Goal: Complete application form

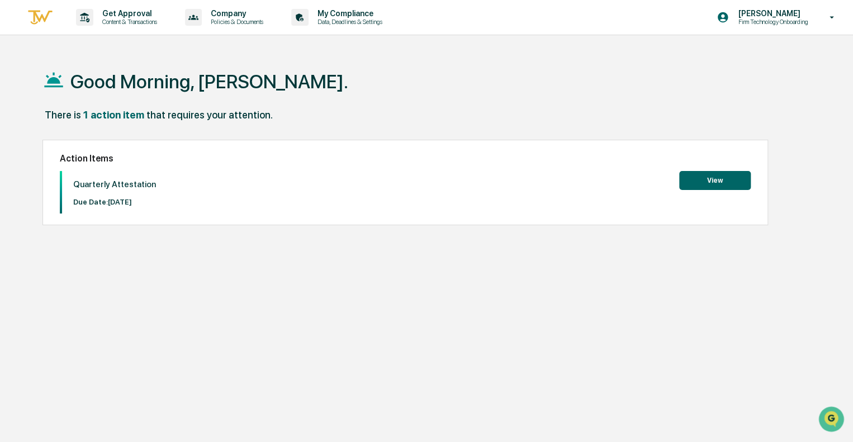
click at [729, 175] on button "View" at bounding box center [715, 180] width 72 height 19
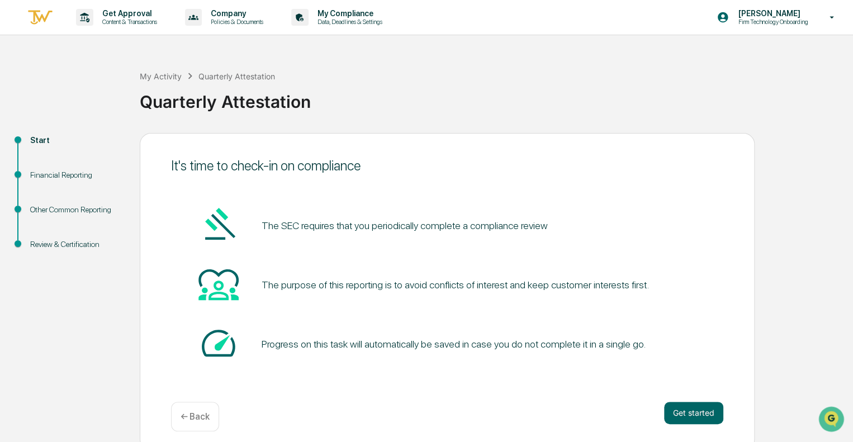
scroll to position [7, 0]
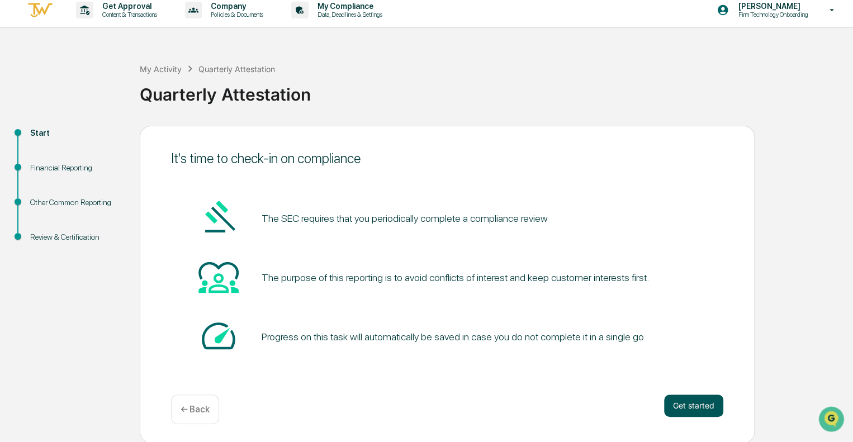
click at [685, 406] on button "Get started" at bounding box center [693, 406] width 59 height 22
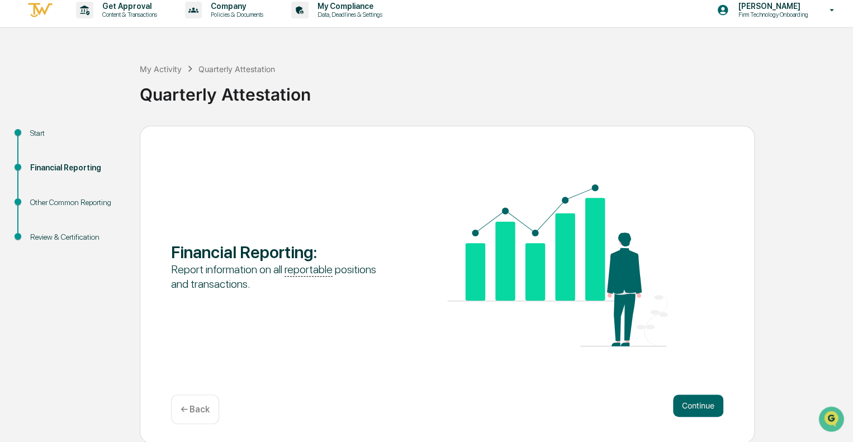
click at [685, 406] on button "Continue" at bounding box center [698, 406] width 50 height 22
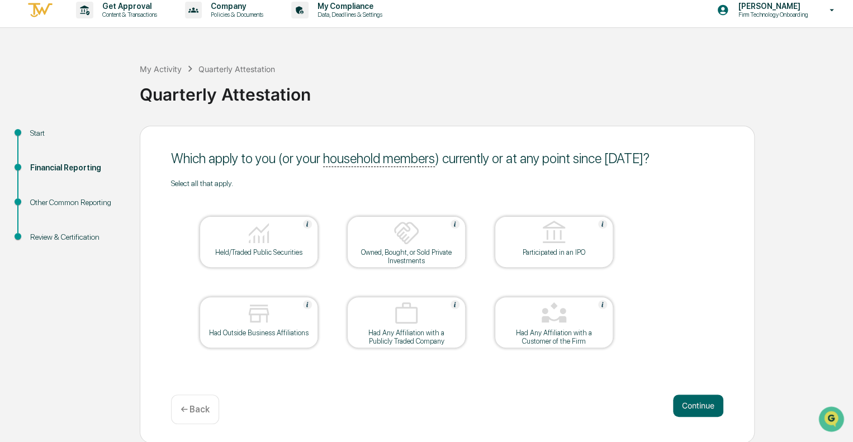
click at [264, 240] on img at bounding box center [258, 233] width 27 height 27
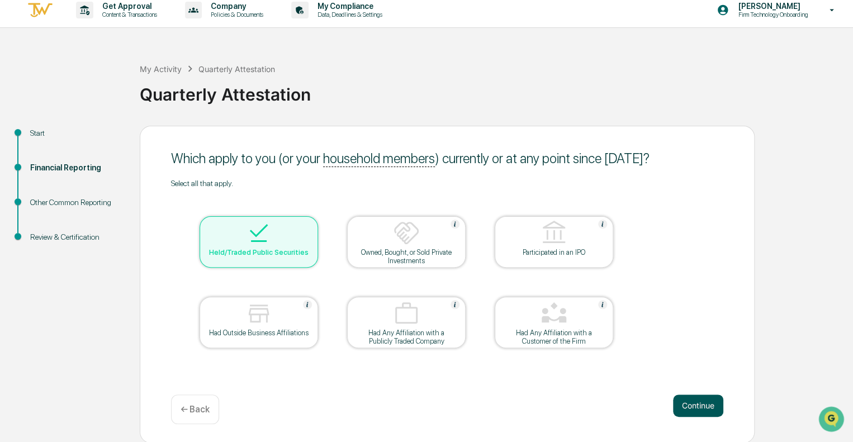
click at [689, 405] on button "Continue" at bounding box center [698, 406] width 50 height 22
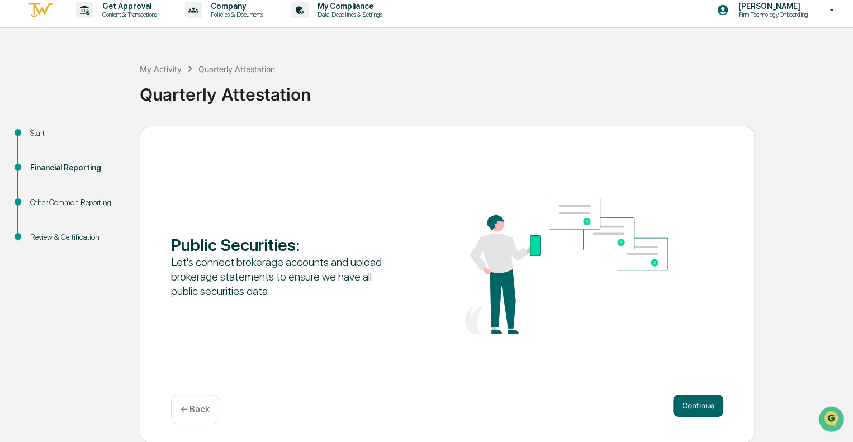
click at [689, 405] on button "Continue" at bounding box center [698, 406] width 50 height 22
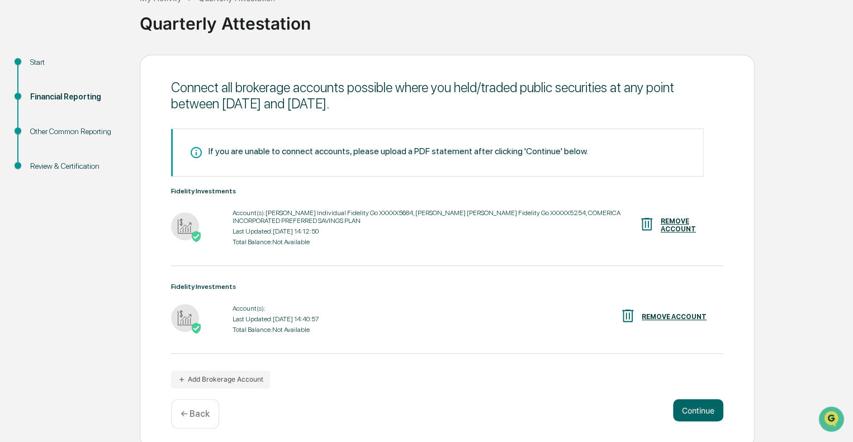
scroll to position [78, 0]
click at [243, 301] on div "Fidelity Investments Account(s): Last Updated: [DATE] 14:40:57 Total Balance: N…" at bounding box center [447, 310] width 552 height 54
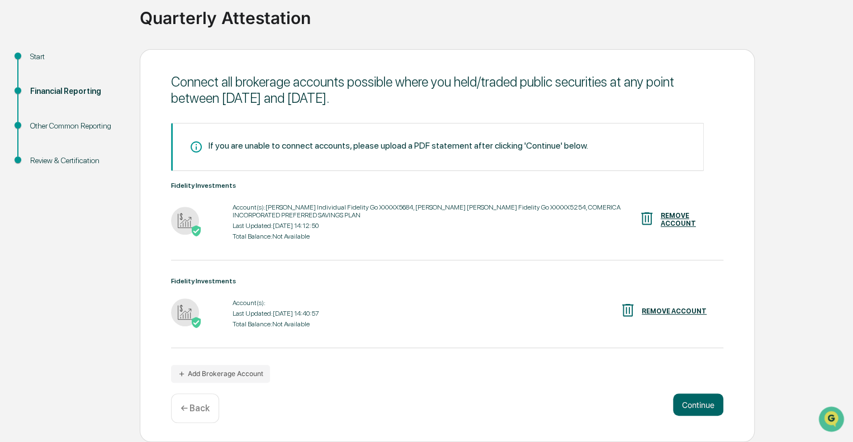
click at [230, 304] on div at bounding box center [201, 313] width 61 height 30
click at [230, 376] on button "Add Brokerage Account" at bounding box center [220, 374] width 99 height 18
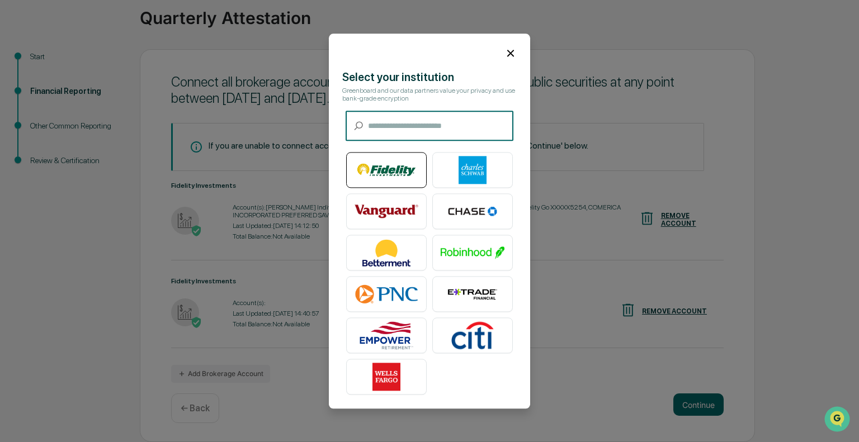
click at [381, 176] on img at bounding box center [386, 170] width 64 height 28
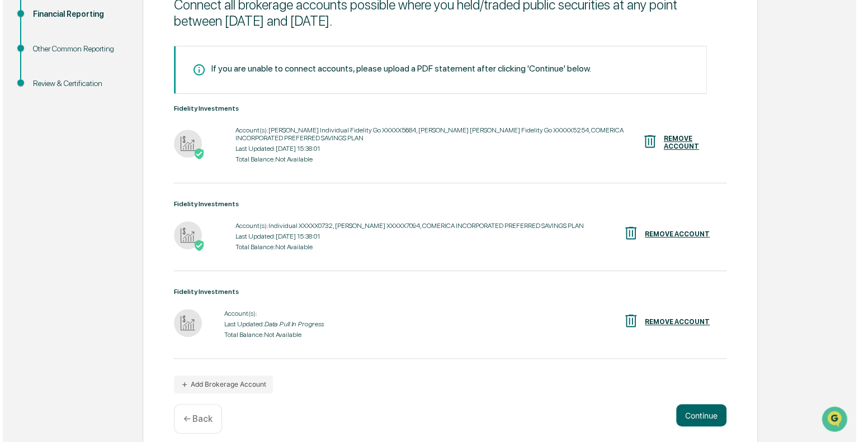
scroll to position [174, 0]
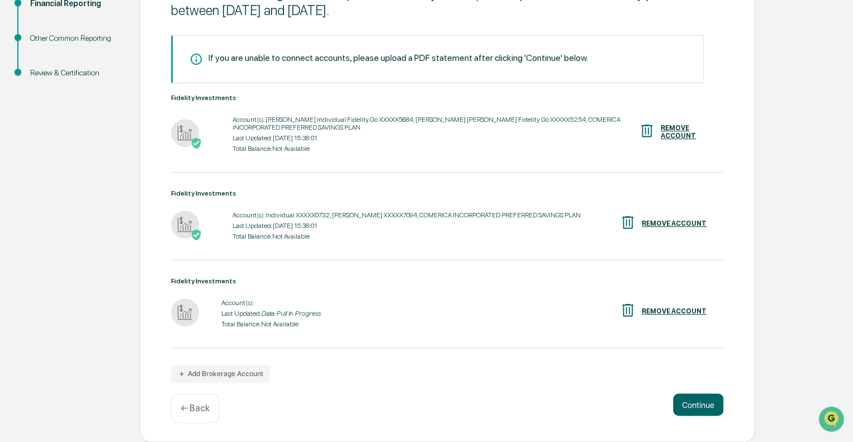
click at [656, 312] on div "REMOVE ACCOUNT" at bounding box center [674, 311] width 65 height 8
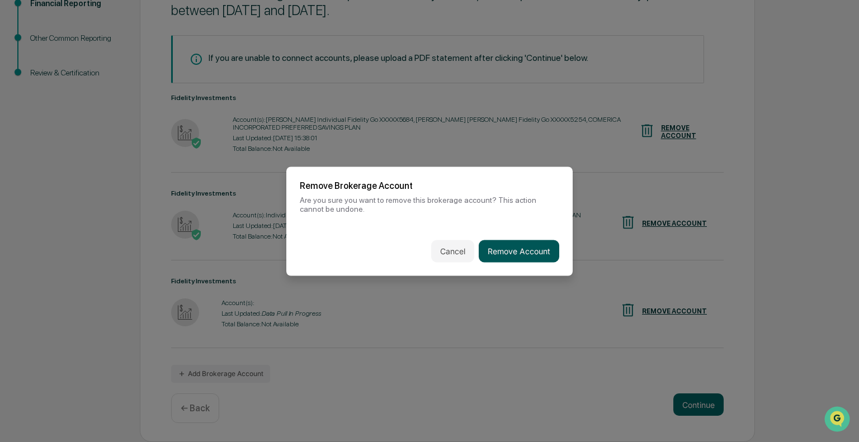
click at [531, 249] on button "Remove Account" at bounding box center [518, 251] width 80 height 22
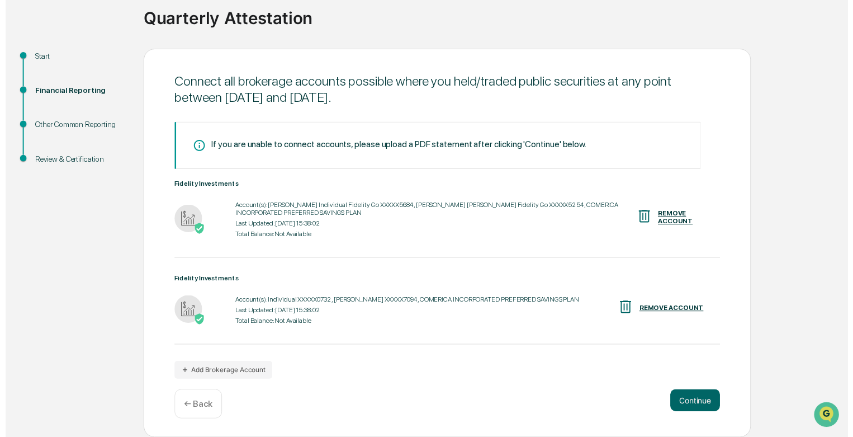
scroll to position [85, 0]
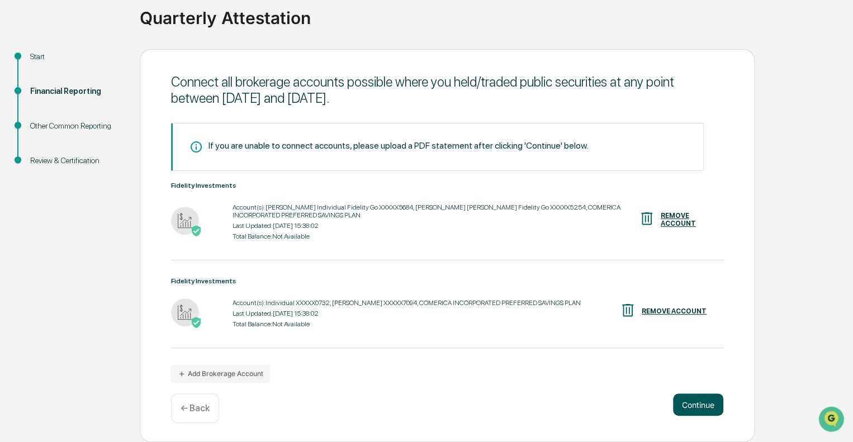
click at [712, 401] on button "Continue" at bounding box center [698, 404] width 50 height 22
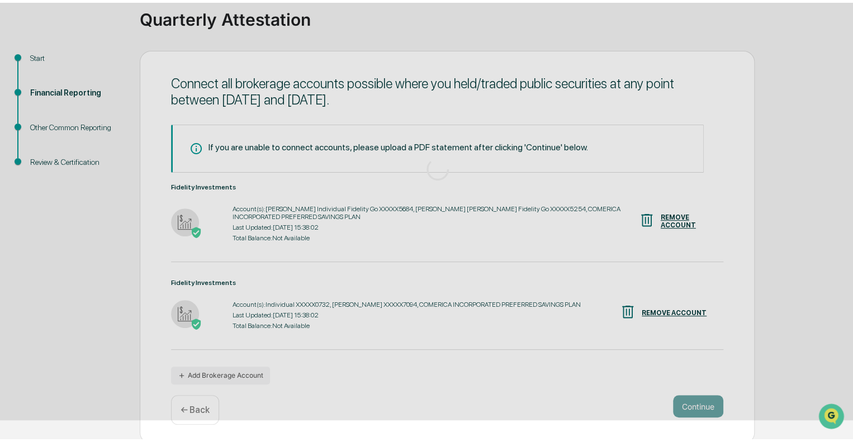
scroll to position [7, 0]
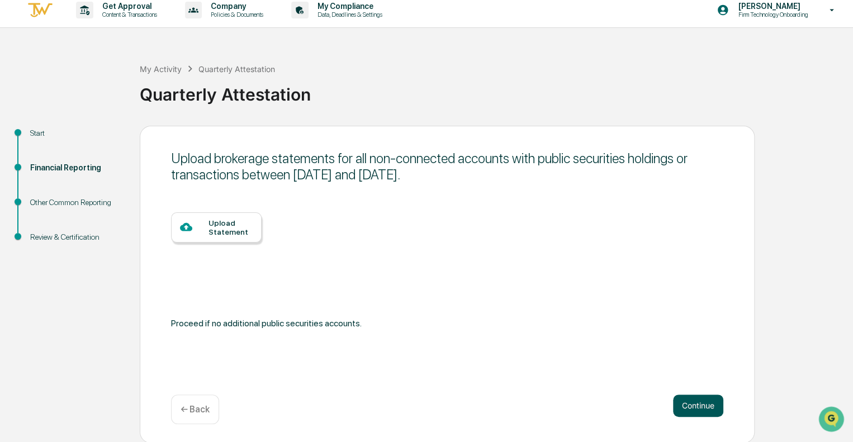
click at [693, 406] on button "Continue" at bounding box center [698, 406] width 50 height 22
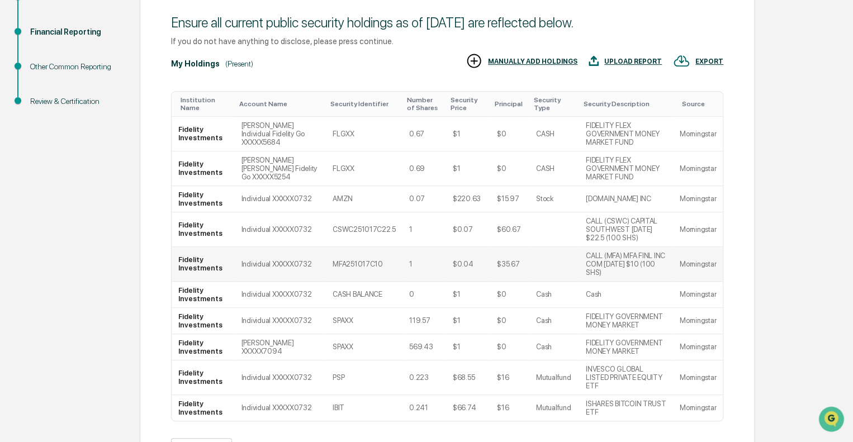
scroll to position [204, 0]
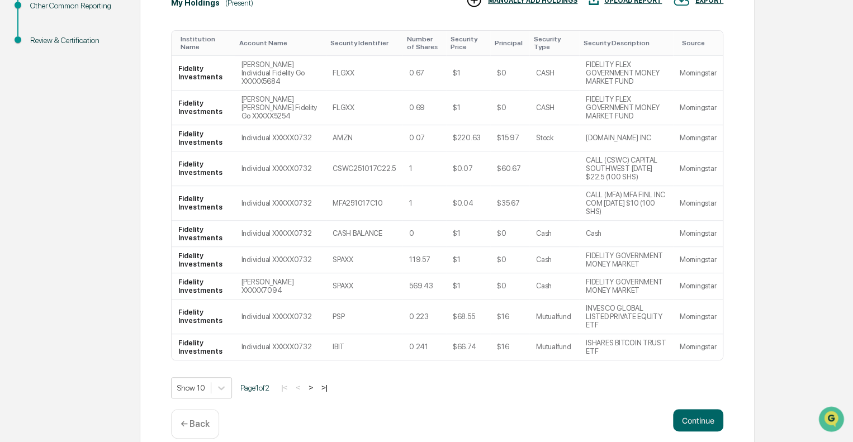
click at [309, 383] on div "|< < > >|" at bounding box center [304, 388] width 53 height 10
click at [329, 383] on button ">|" at bounding box center [324, 388] width 13 height 10
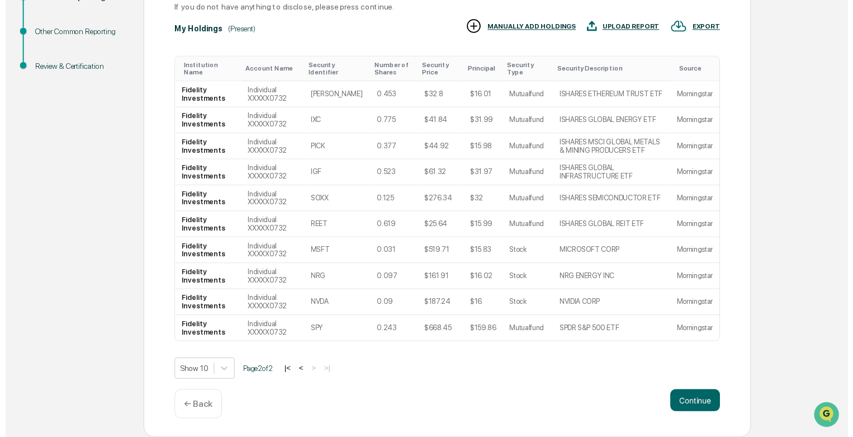
scroll to position [179, 0]
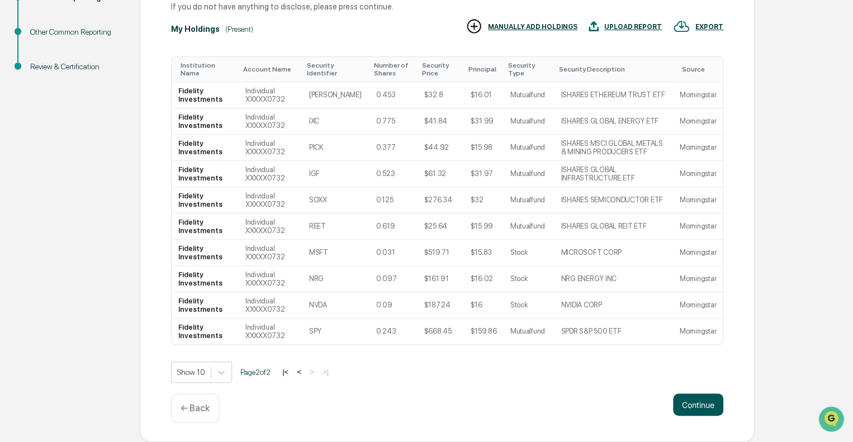
click at [685, 410] on button "Continue" at bounding box center [698, 404] width 50 height 22
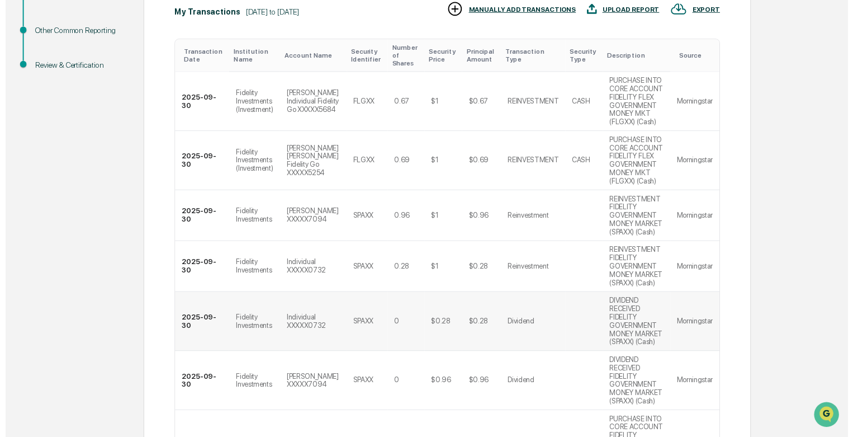
scroll to position [434, 0]
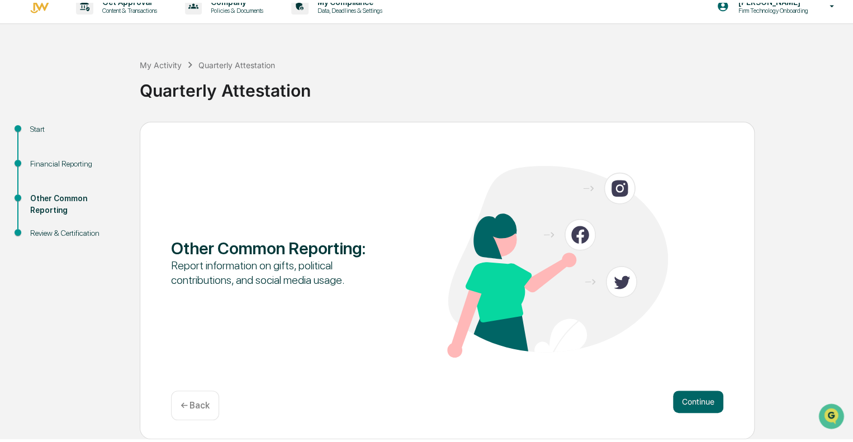
scroll to position [7, 0]
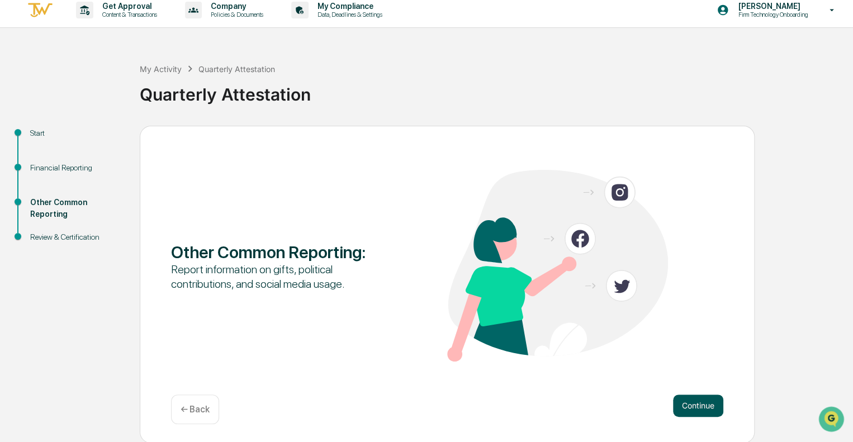
click at [704, 410] on button "Continue" at bounding box center [698, 406] width 50 height 22
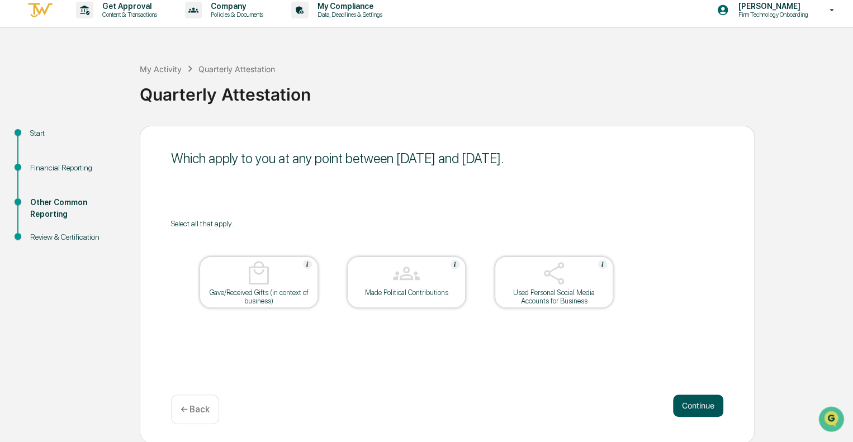
click at [690, 406] on button "Continue" at bounding box center [698, 406] width 50 height 22
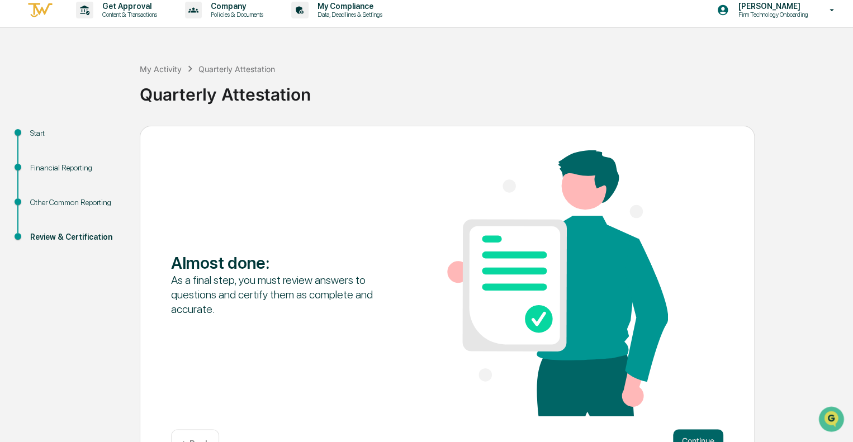
scroll to position [42, 0]
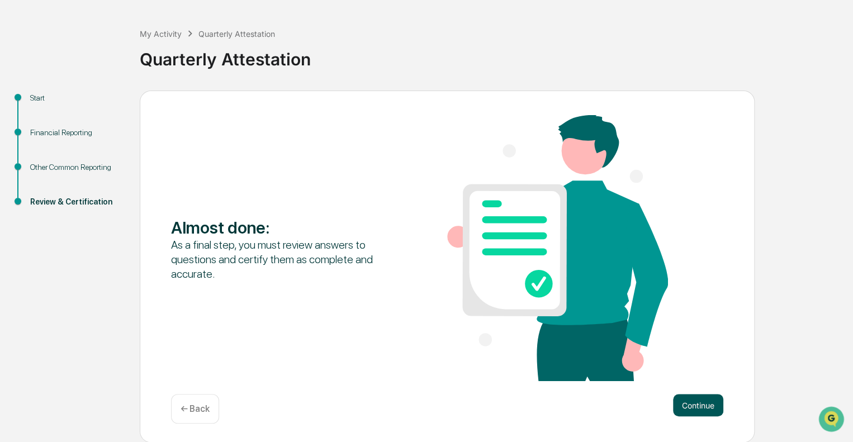
click at [696, 400] on button "Continue" at bounding box center [698, 405] width 50 height 22
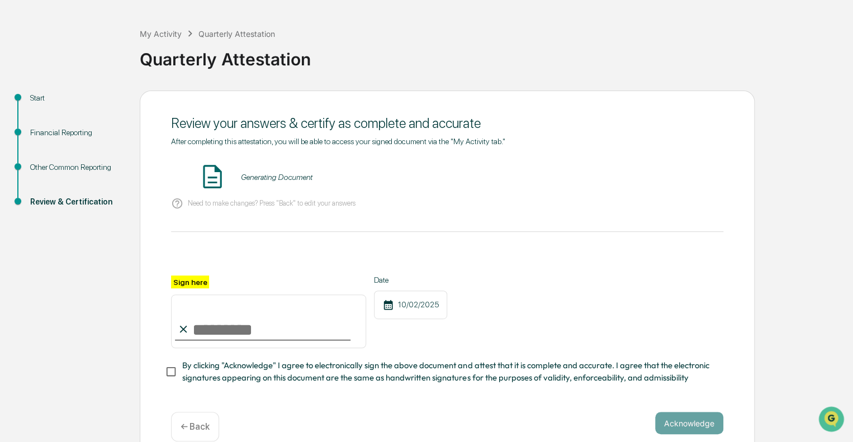
click at [206, 316] on input "Sign here" at bounding box center [268, 322] width 195 height 54
type input "*"
type input "**********"
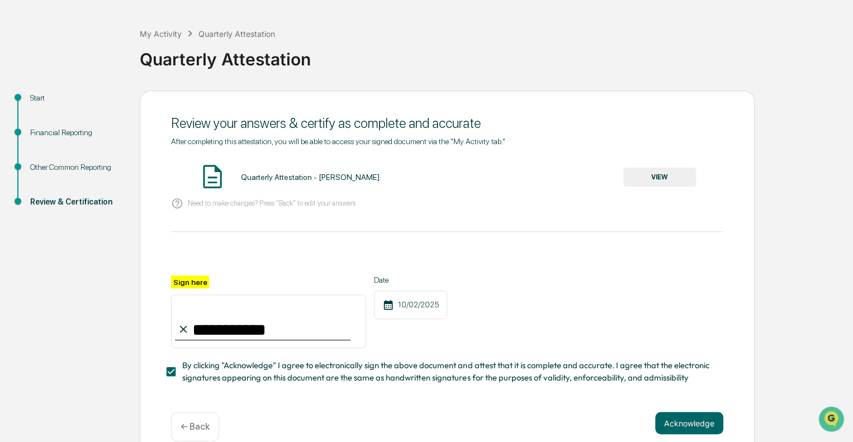
scroll to position [65, 0]
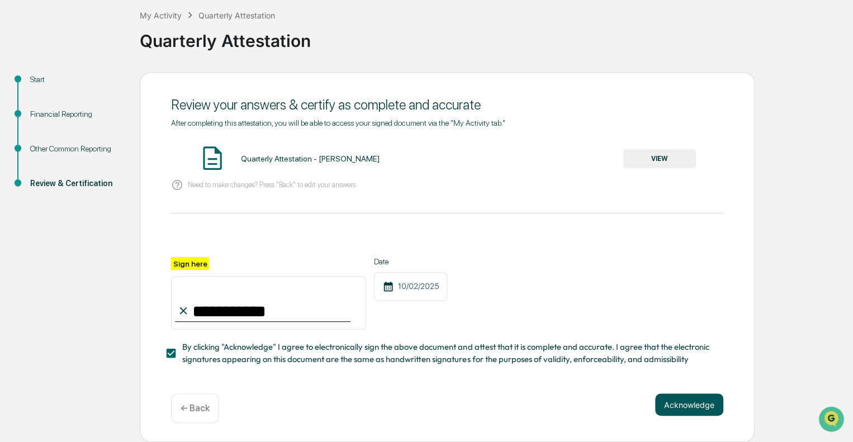
click at [694, 407] on button "Acknowledge" at bounding box center [689, 404] width 68 height 22
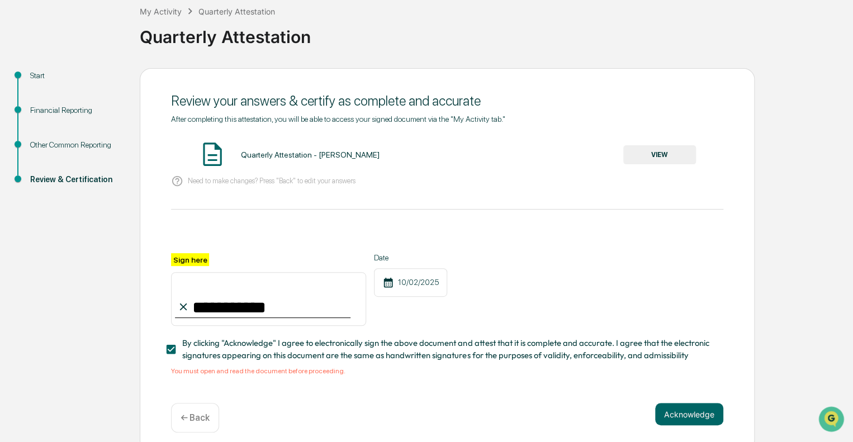
click at [655, 159] on button "VIEW" at bounding box center [659, 154] width 73 height 19
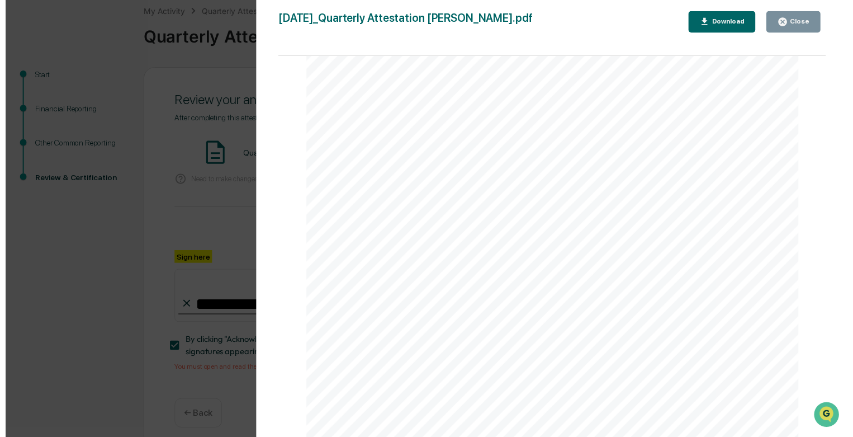
scroll to position [78, 0]
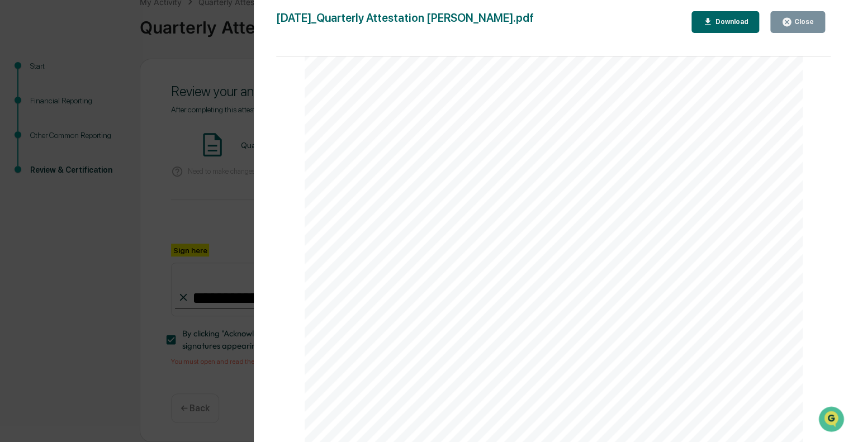
click at [798, 26] on div "Close" at bounding box center [797, 22] width 32 height 11
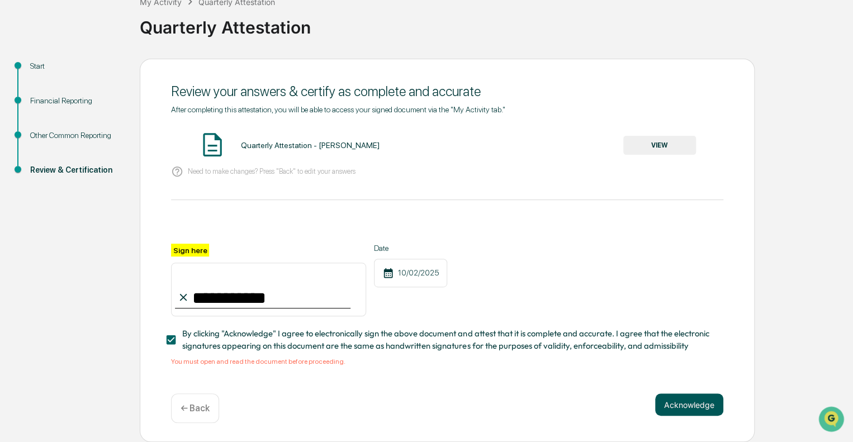
click at [684, 405] on button "Acknowledge" at bounding box center [689, 404] width 68 height 22
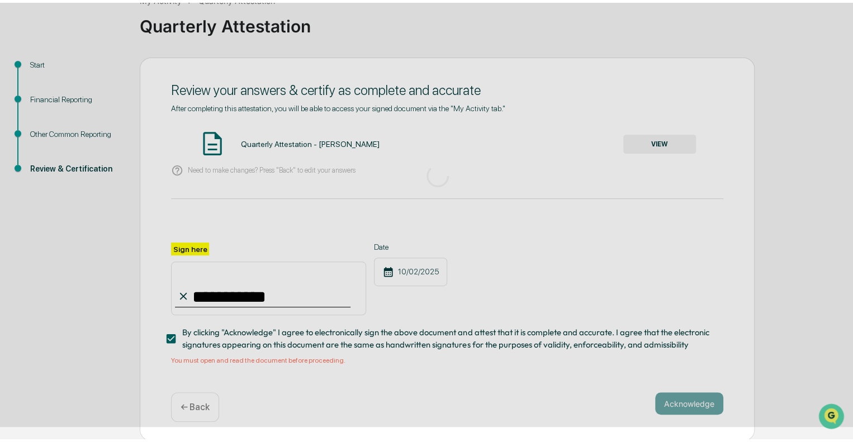
scroll to position [7, 0]
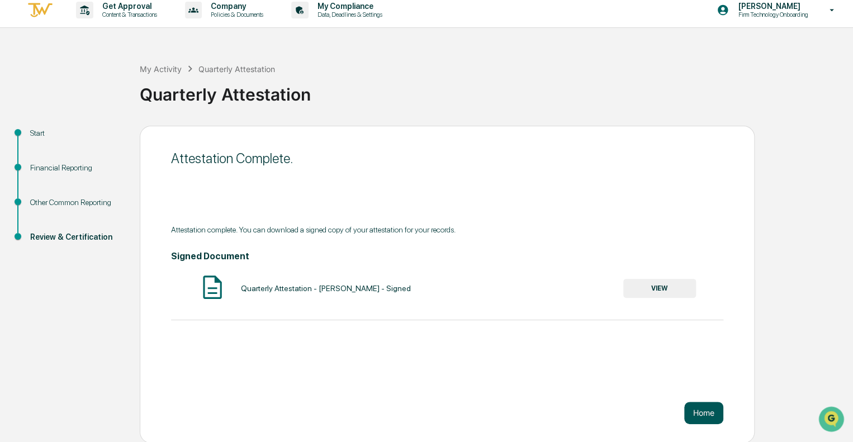
click at [707, 410] on button "Home" at bounding box center [703, 413] width 39 height 22
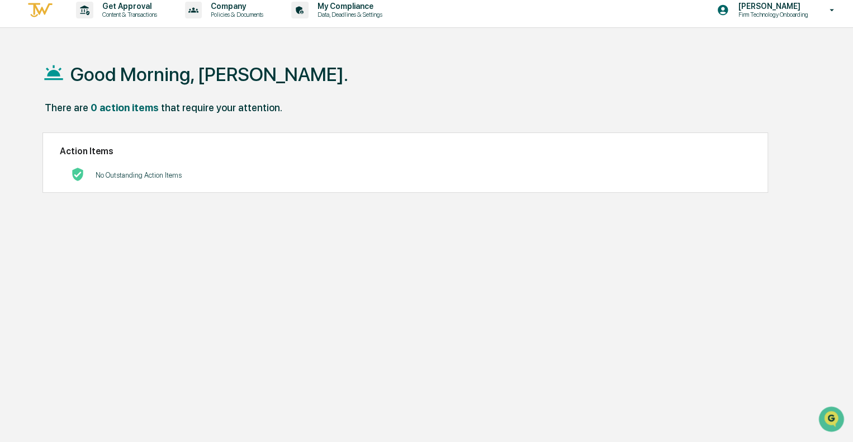
scroll to position [8, 0]
